Goal: Information Seeking & Learning: Learn about a topic

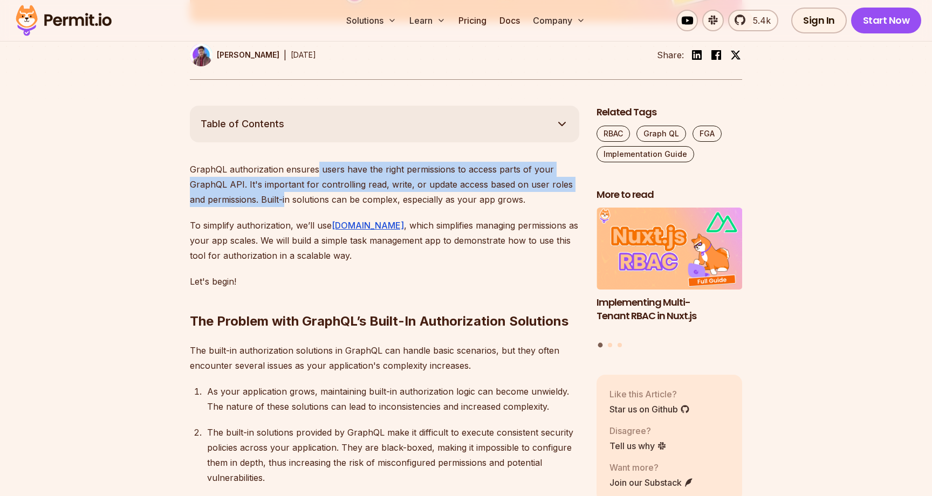
drag, startPoint x: 315, startPoint y: 173, endPoint x: 287, endPoint y: 204, distance: 42.0
click at [287, 204] on p "GraphQL authorization ensures users have the right permissions to access parts …" at bounding box center [384, 184] width 389 height 45
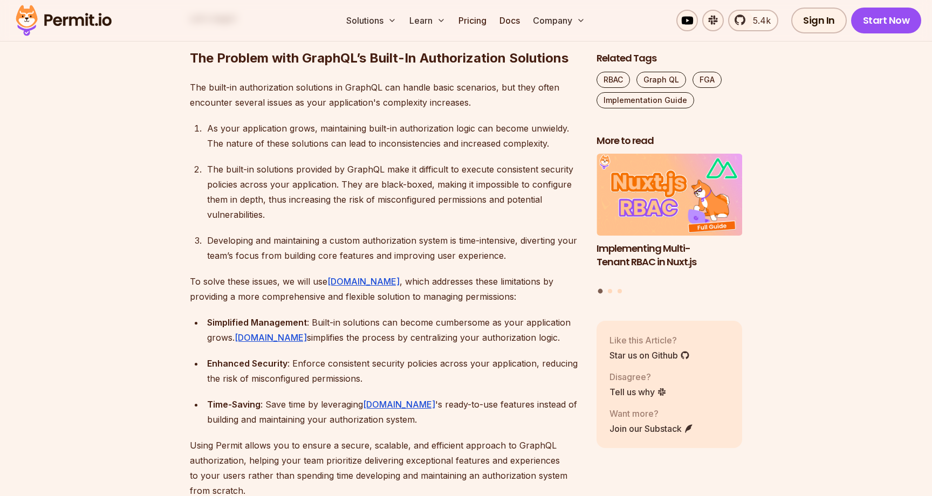
scroll to position [786, 0]
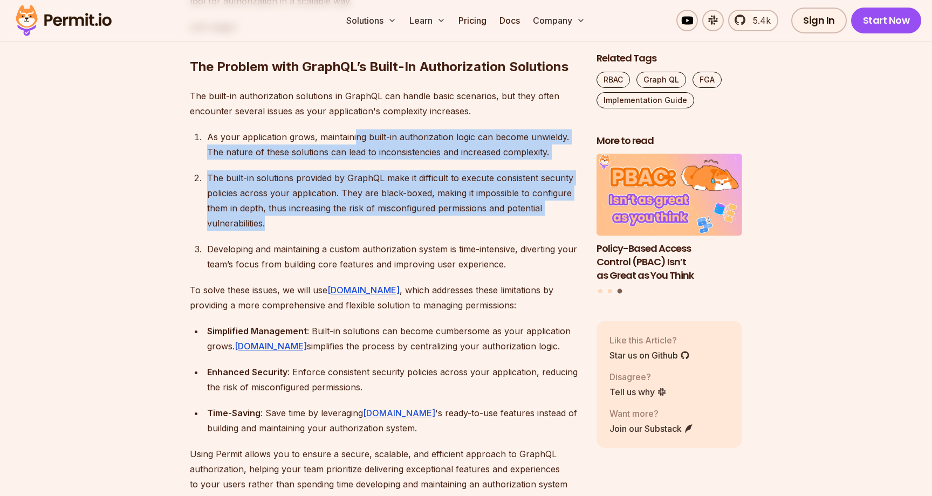
drag, startPoint x: 353, startPoint y: 132, endPoint x: 387, endPoint y: 230, distance: 103.7
click at [387, 230] on ol "As your application grows, maintaining built-in authorization logic can become …" at bounding box center [384, 200] width 389 height 142
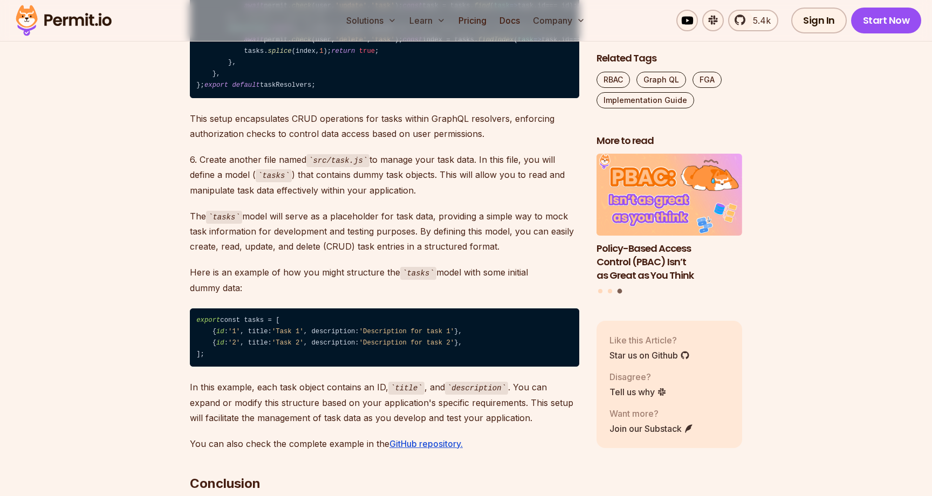
scroll to position [5103, 0]
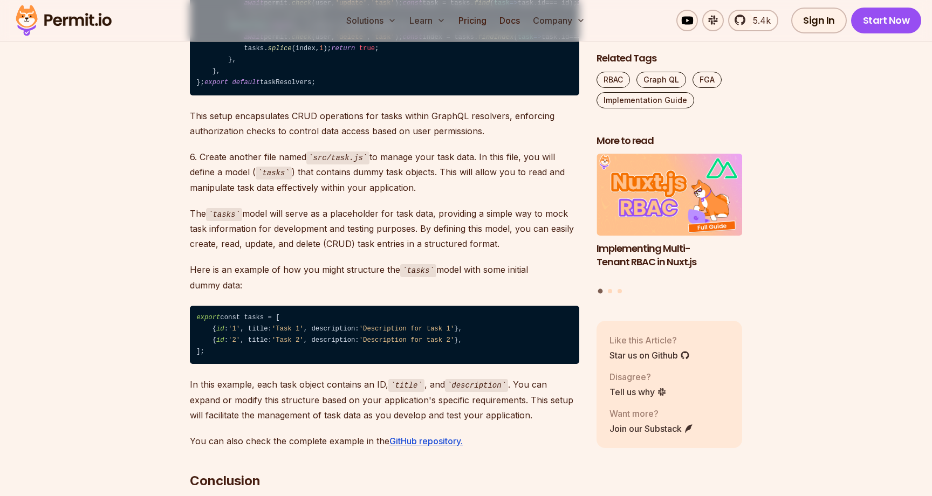
drag, startPoint x: 315, startPoint y: 250, endPoint x: 399, endPoint y: 250, distance: 83.6
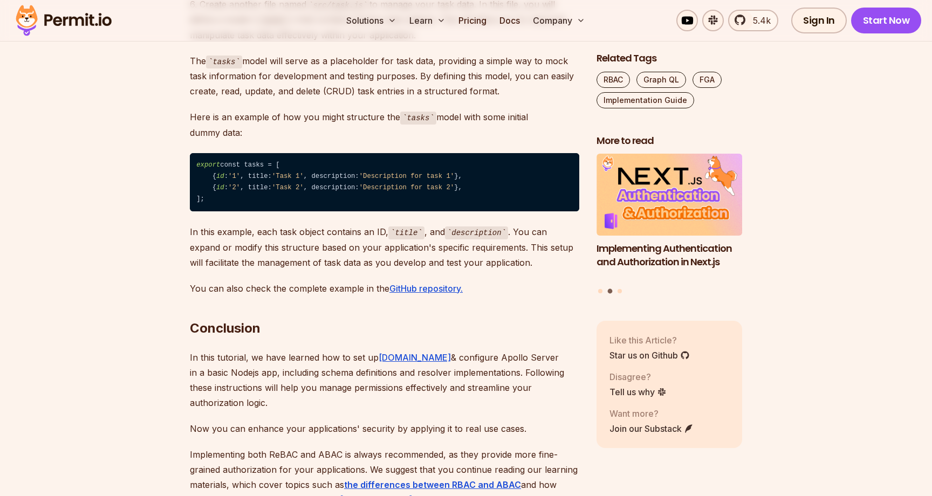
scroll to position [5258, 0]
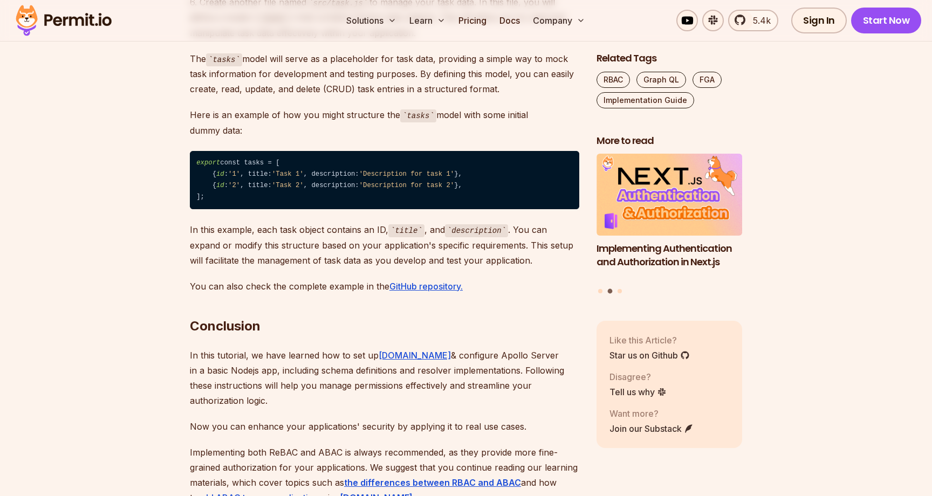
drag, startPoint x: 427, startPoint y: 265, endPoint x: 500, endPoint y: 272, distance: 73.1
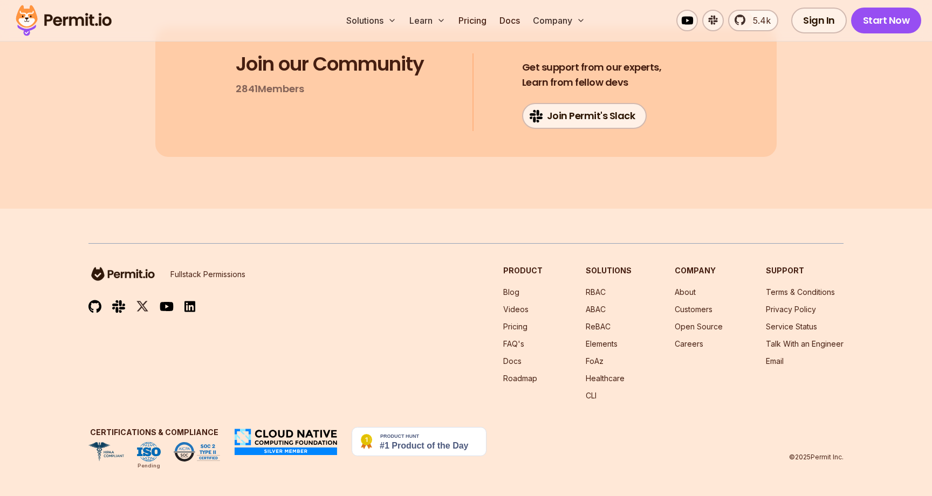
scroll to position [6282, 0]
